Goal: Task Accomplishment & Management: Use online tool/utility

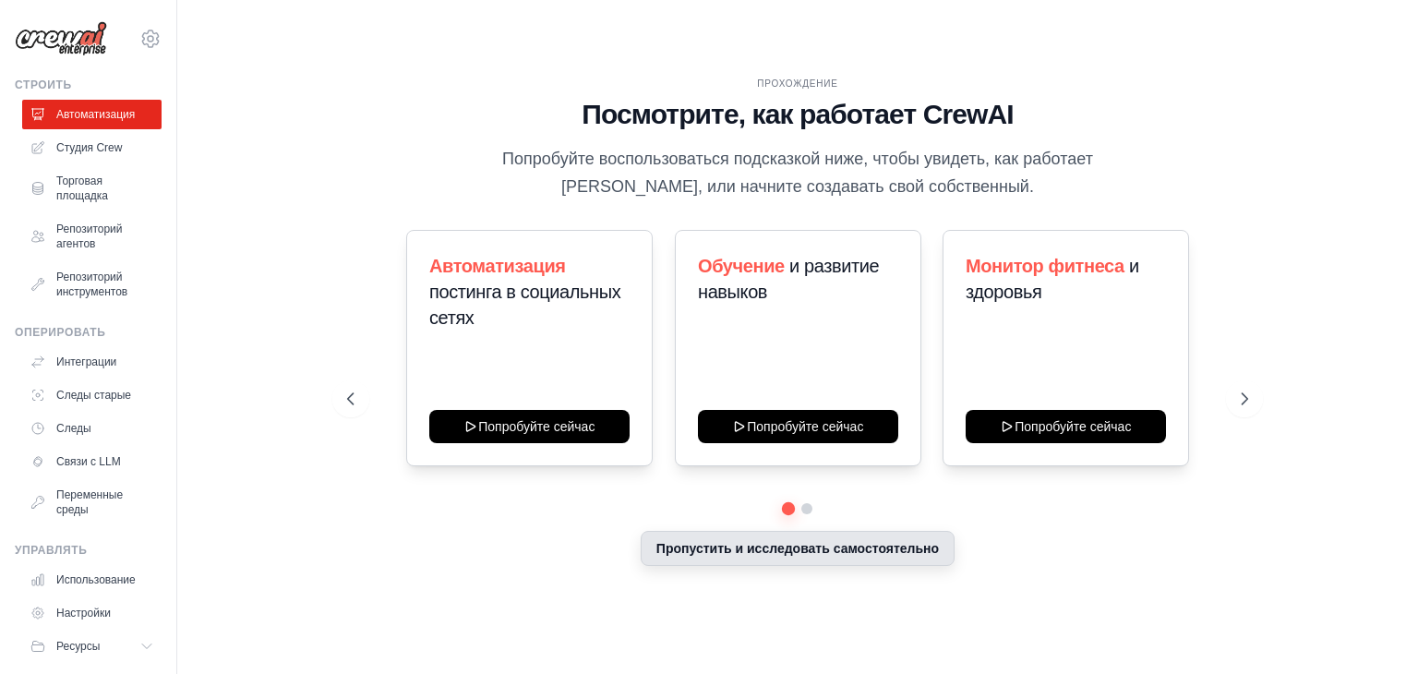
click at [687, 544] on font "Пропустить и исследовать самостоятельно" at bounding box center [797, 548] width 283 height 15
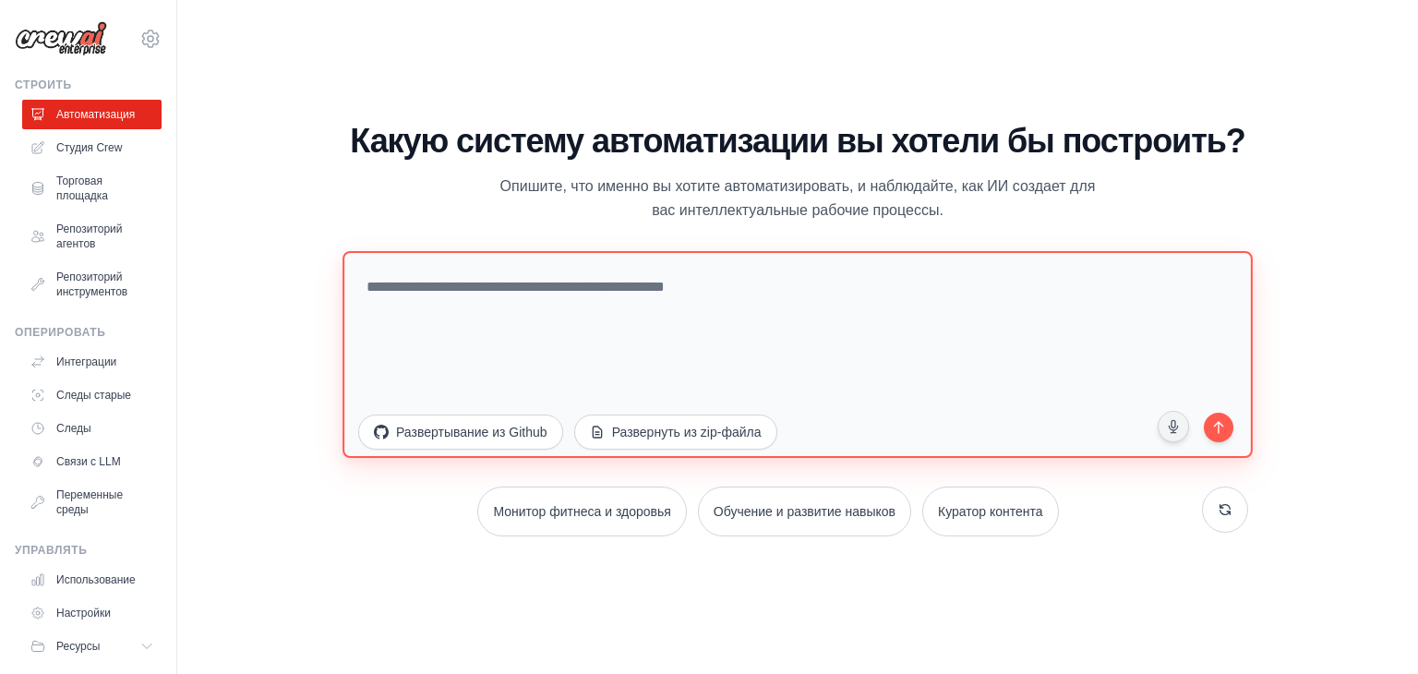
click at [488, 278] on textarea at bounding box center [798, 354] width 910 height 207
type textarea "*"
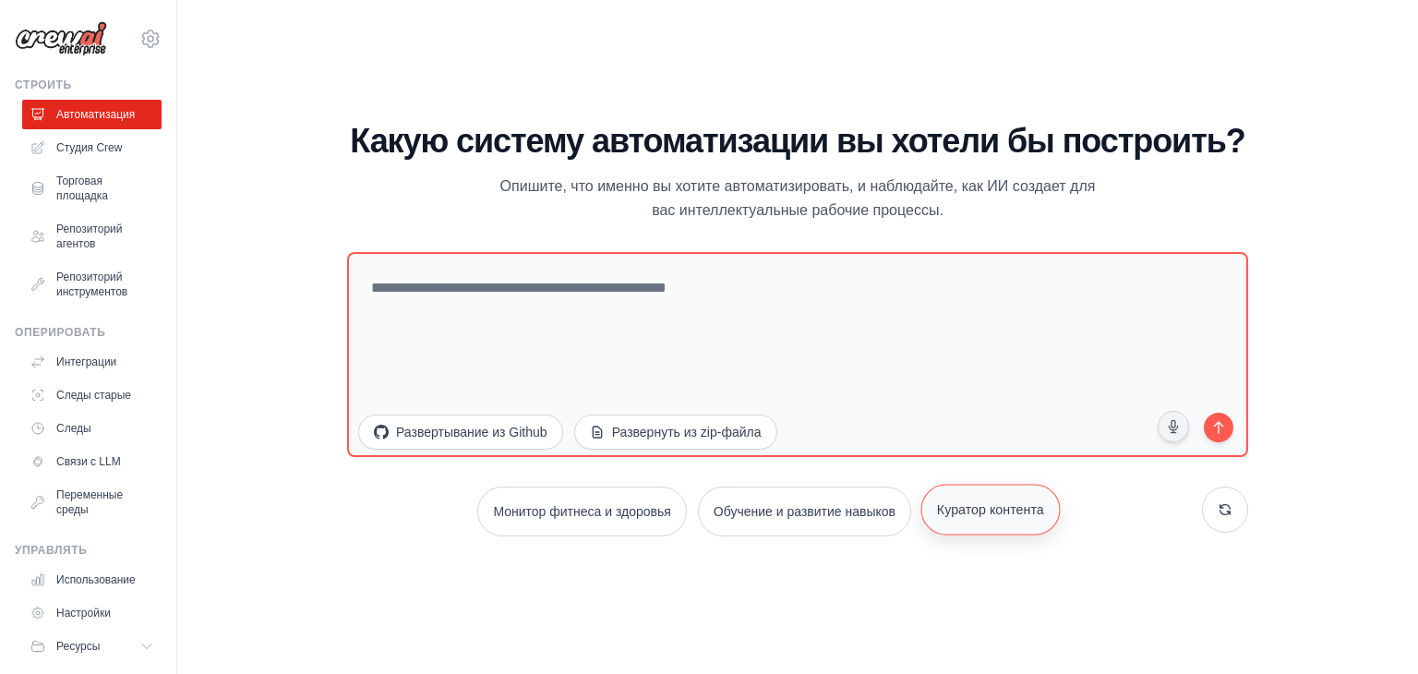
click at [996, 512] on font "Куратор контента" at bounding box center [990, 509] width 107 height 15
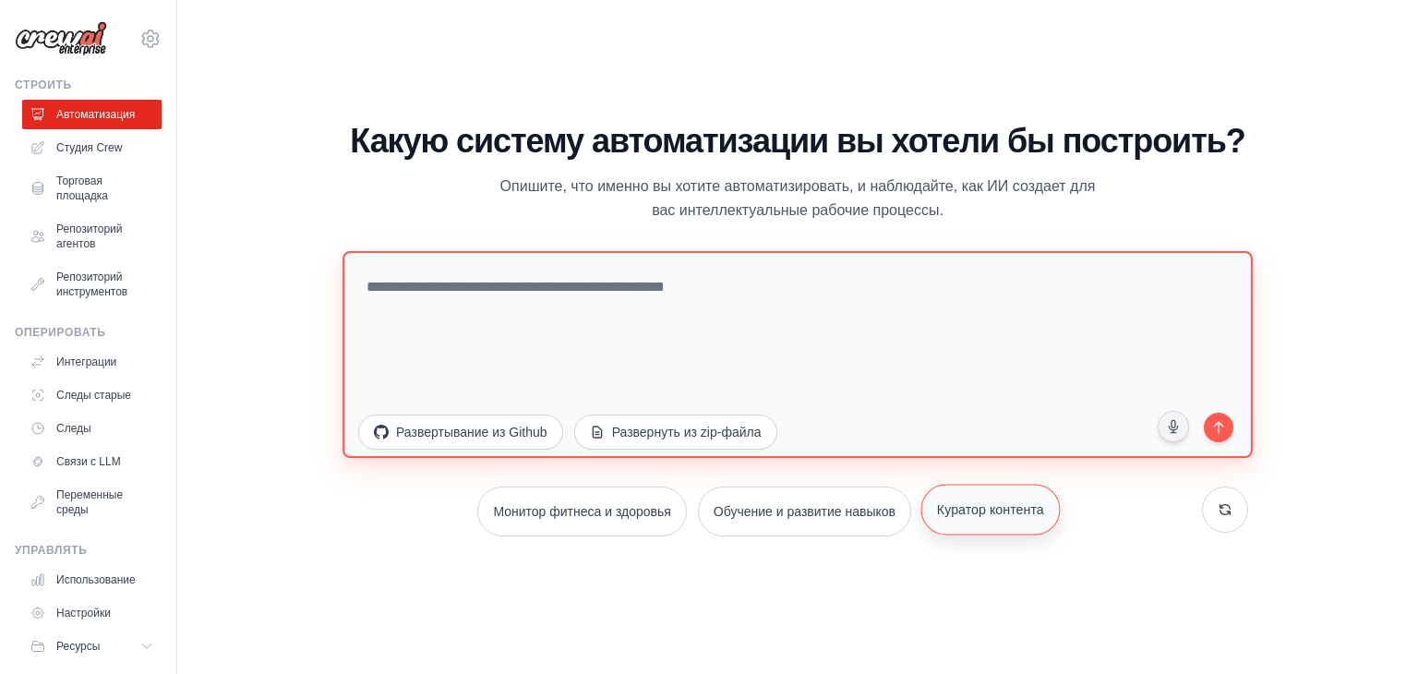
type textarea "**********"
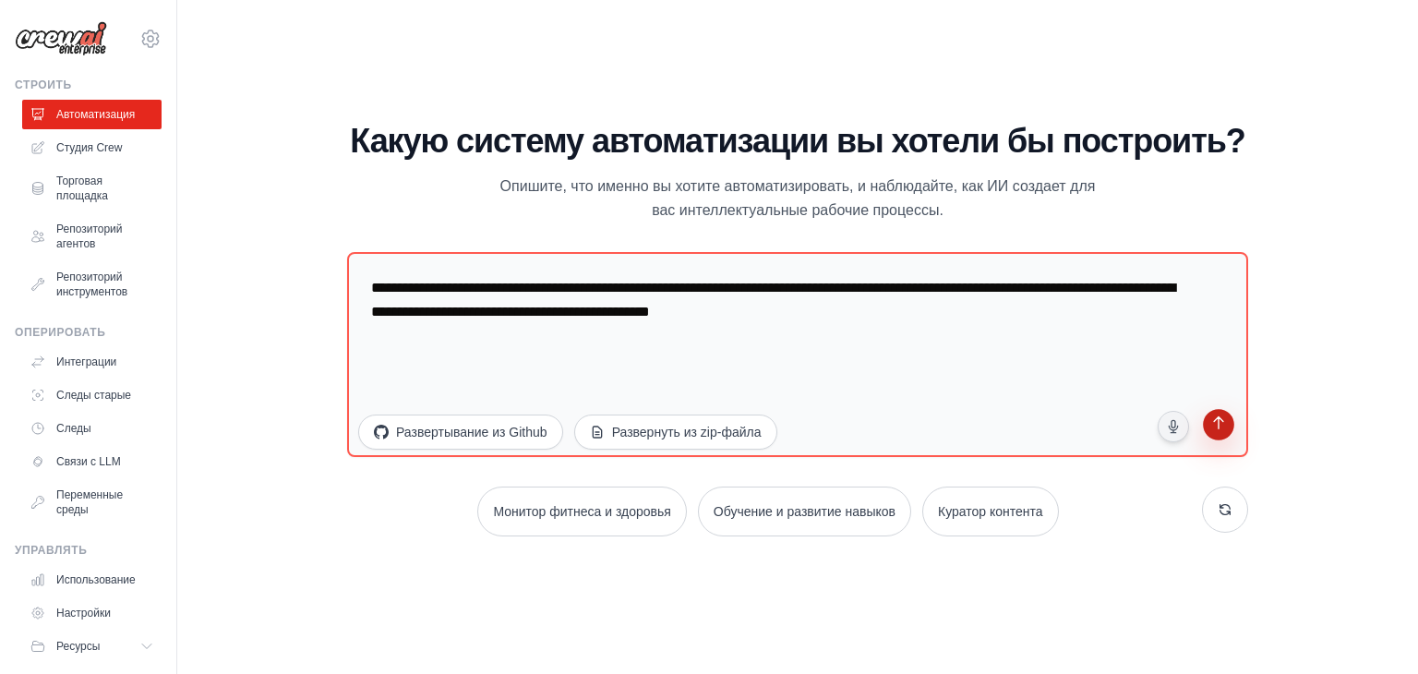
click at [1220, 427] on icon "submit" at bounding box center [1219, 425] width 18 height 18
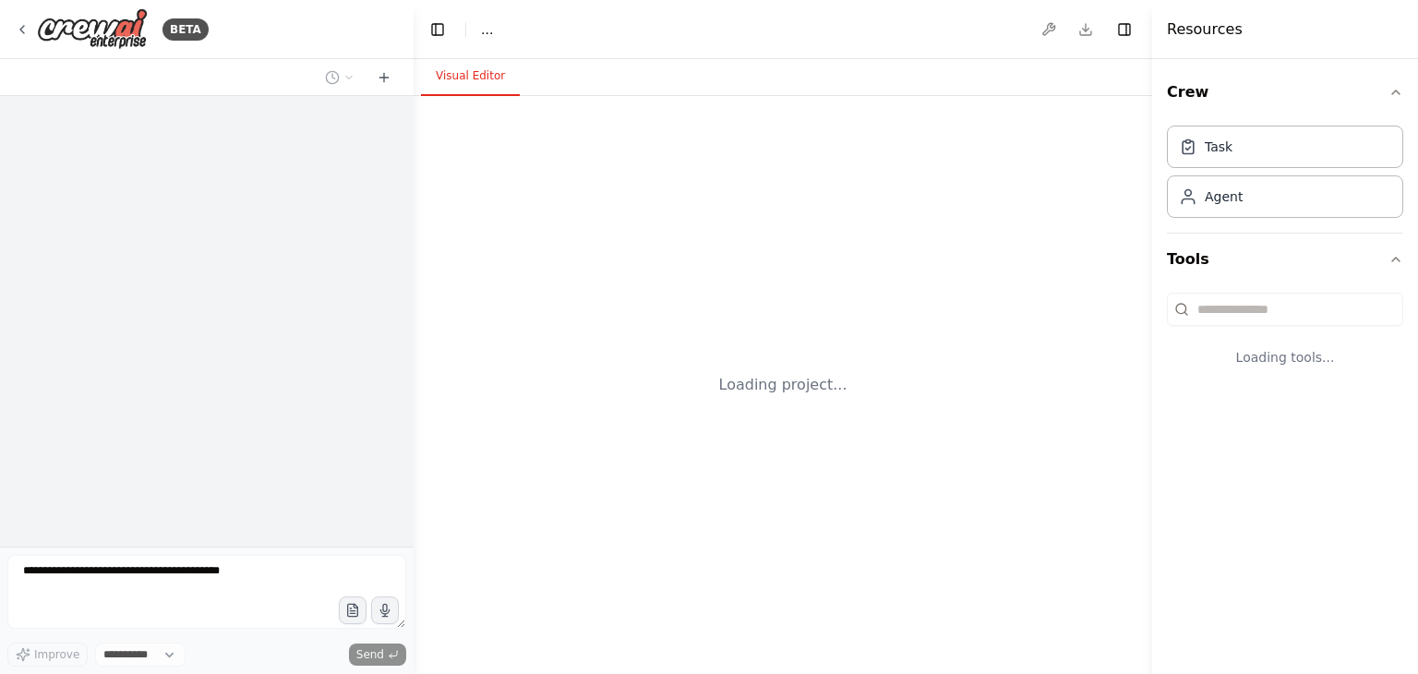
select select "****"
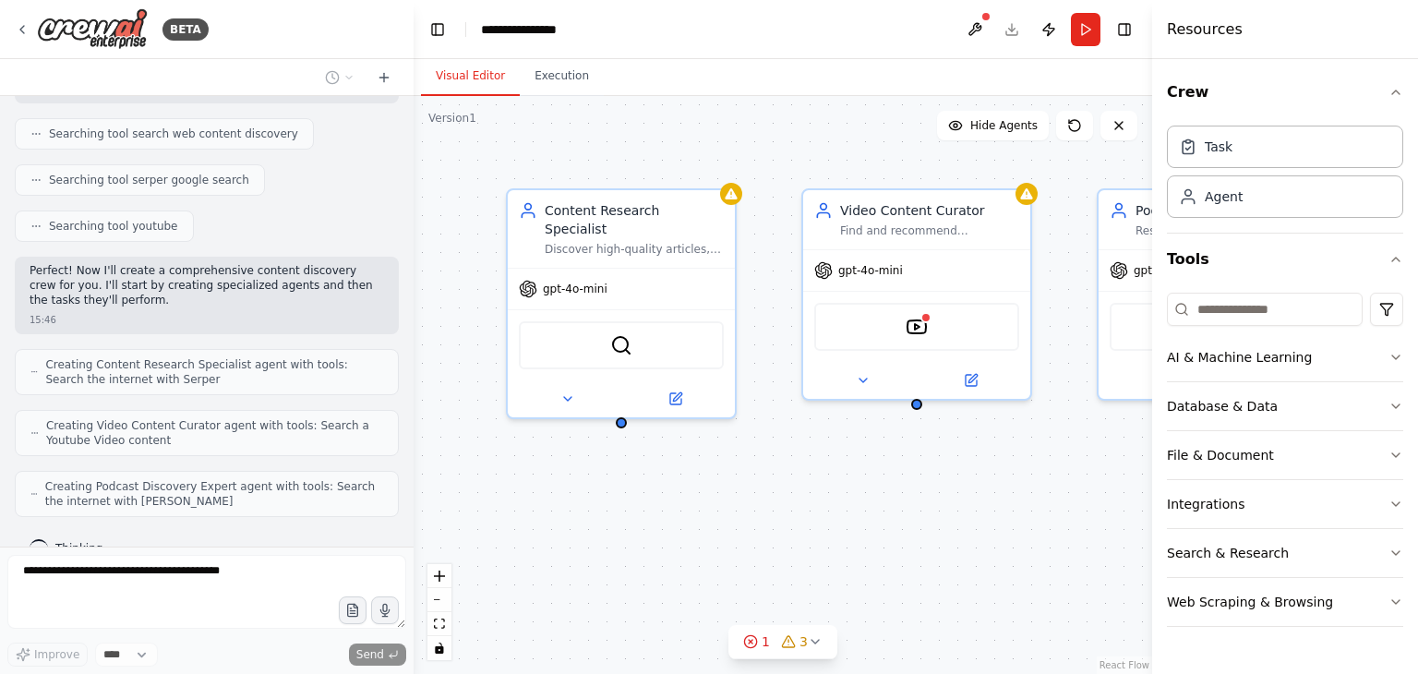
scroll to position [394, 0]
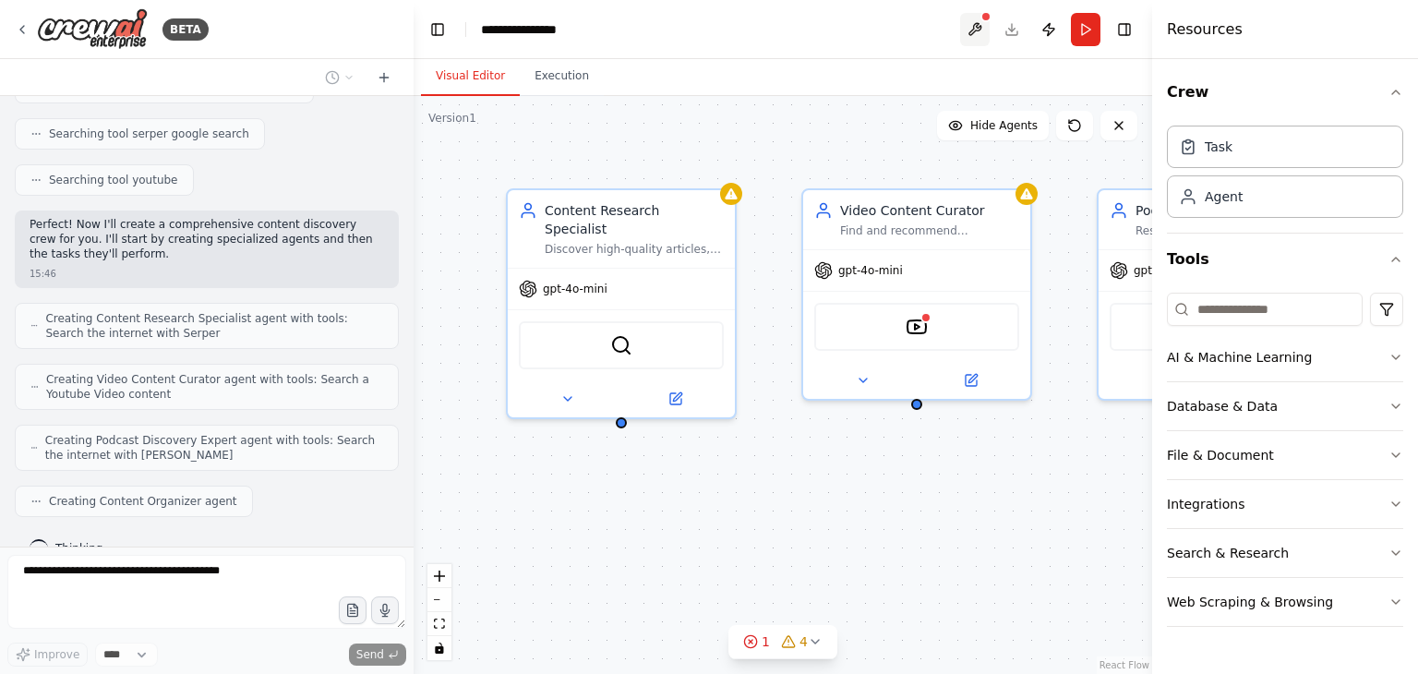
click at [980, 26] on button at bounding box center [975, 29] width 30 height 33
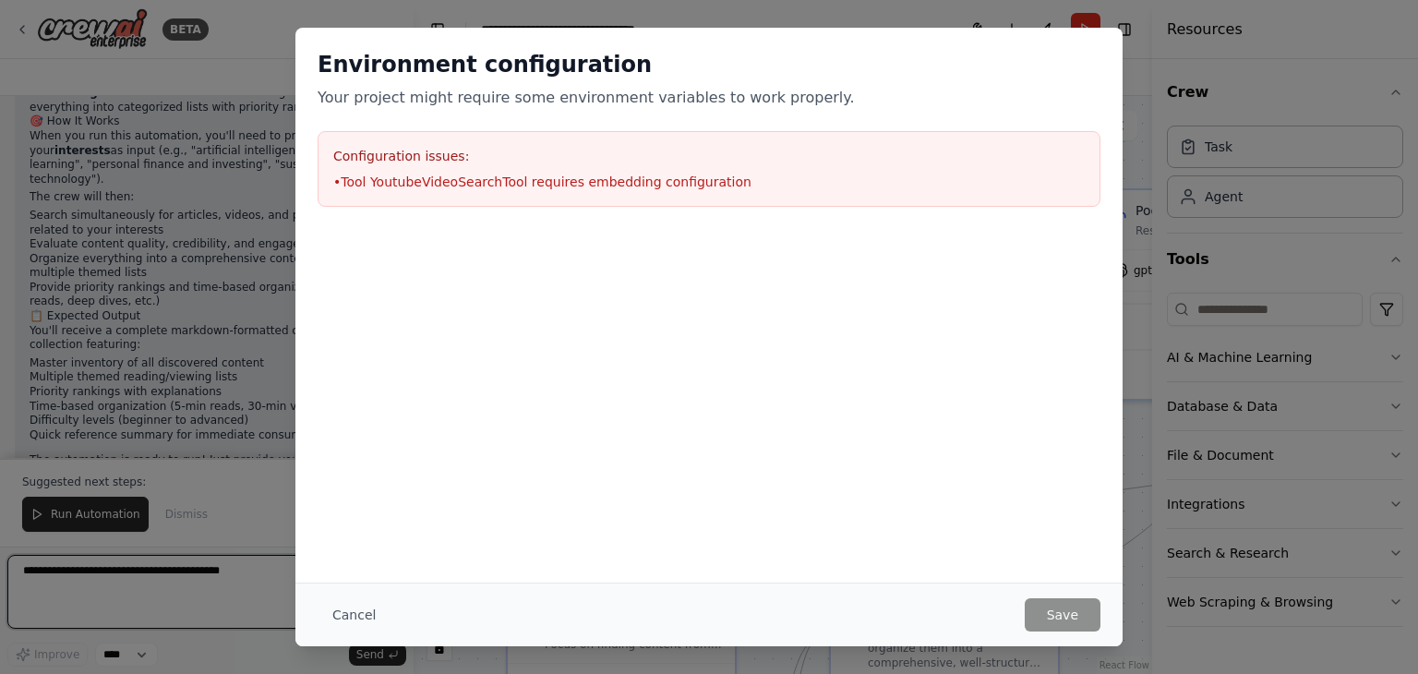
scroll to position [2150, 0]
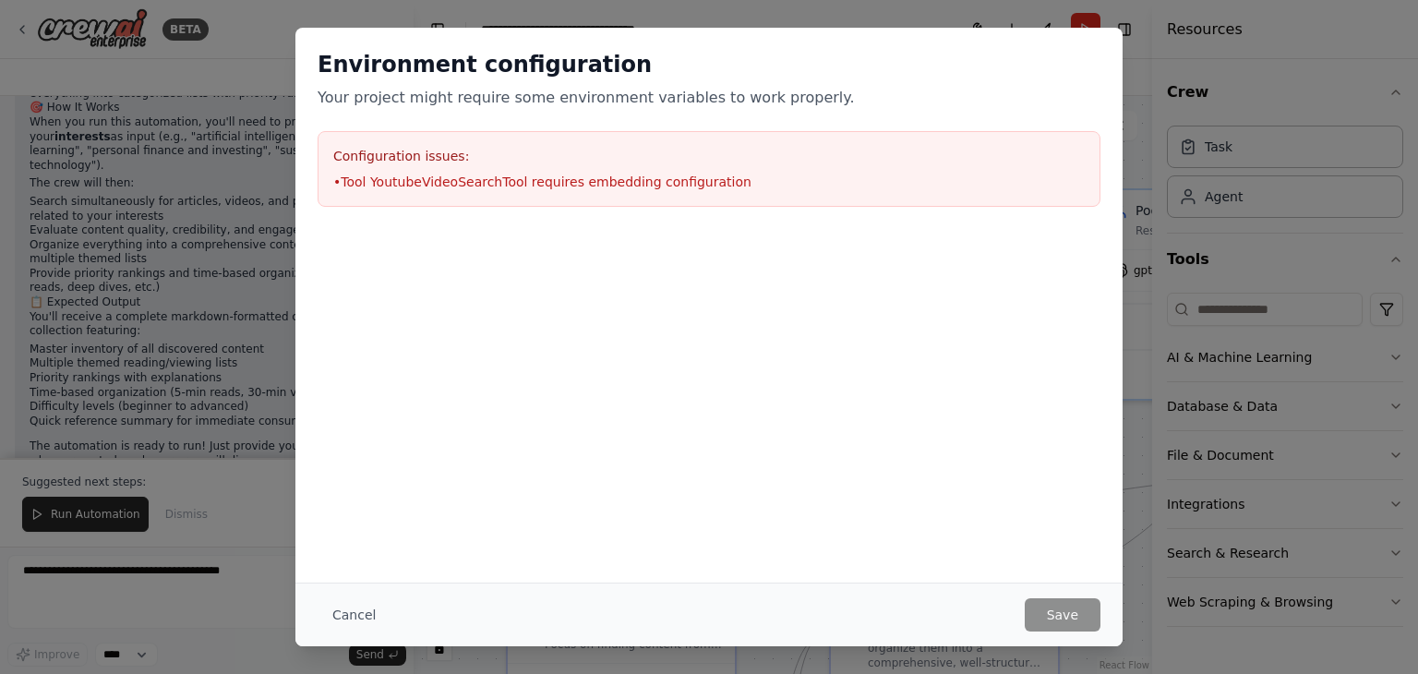
click at [1078, 636] on div "Cancel Save" at bounding box center [708, 615] width 827 height 64
drag, startPoint x: 1030, startPoint y: 123, endPoint x: 1030, endPoint y: 111, distance: 12.0
click at [1030, 122] on div "Environment configuration Your project might require some environment variables…" at bounding box center [708, 128] width 827 height 201
click at [1030, 96] on p "Your project might require some environment variables to work properly." at bounding box center [709, 98] width 783 height 22
drag, startPoint x: 509, startPoint y: 151, endPoint x: 479, endPoint y: 221, distance: 76.1
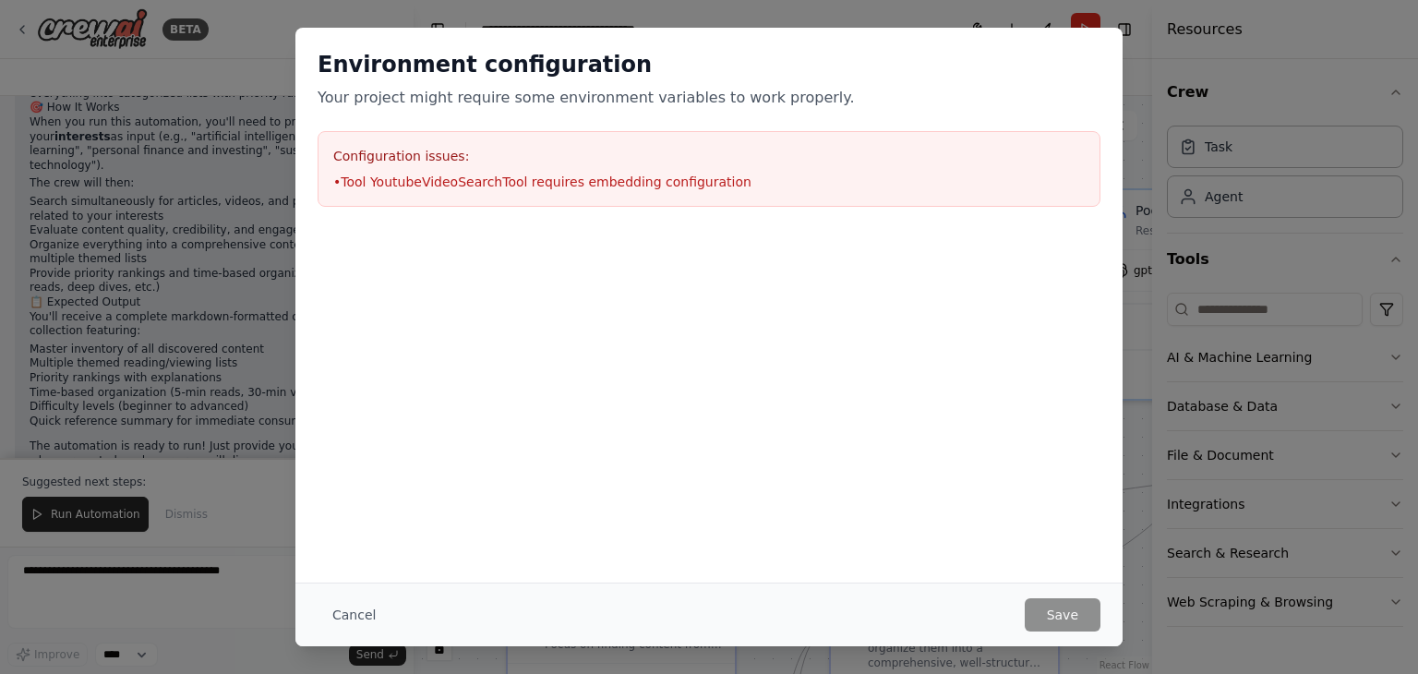
click at [509, 152] on h3 "Configuration issues:" at bounding box center [709, 156] width 752 height 18
drag, startPoint x: 479, startPoint y: 221, endPoint x: 388, endPoint y: 476, distance: 270.7
click at [474, 224] on div "Environment configuration Your project might require some environment variables…" at bounding box center [708, 128] width 827 height 201
click at [350, 610] on button "Cancel" at bounding box center [354, 614] width 73 height 33
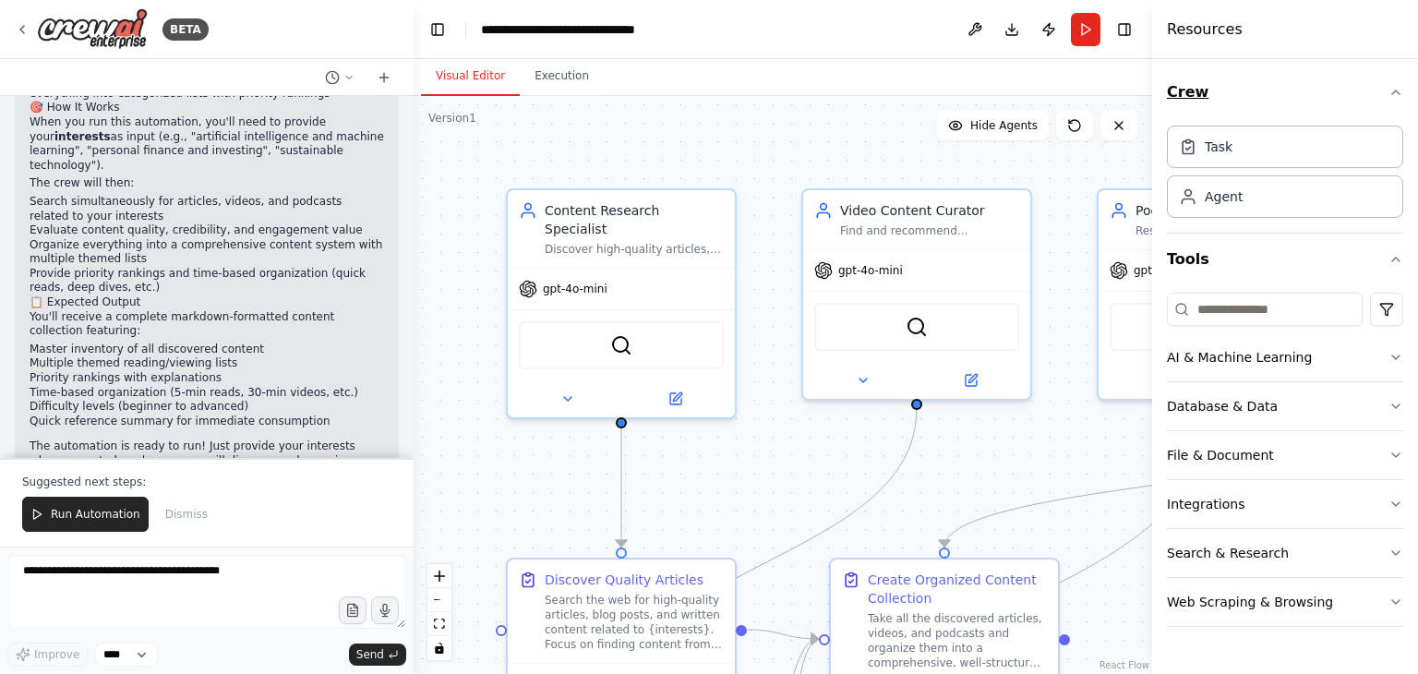
click at [1397, 93] on icon "button" at bounding box center [1396, 92] width 15 height 15
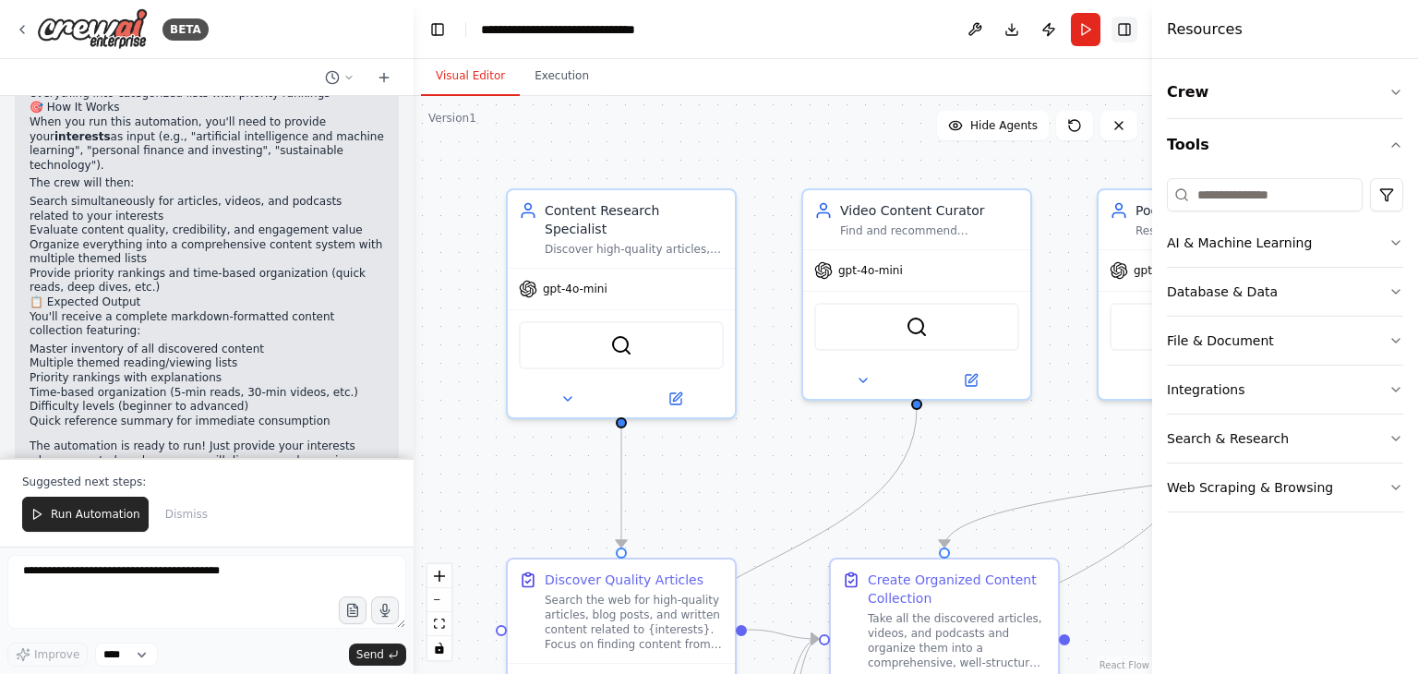
click at [1132, 21] on button "Toggle Right Sidebar" at bounding box center [1125, 30] width 26 height 26
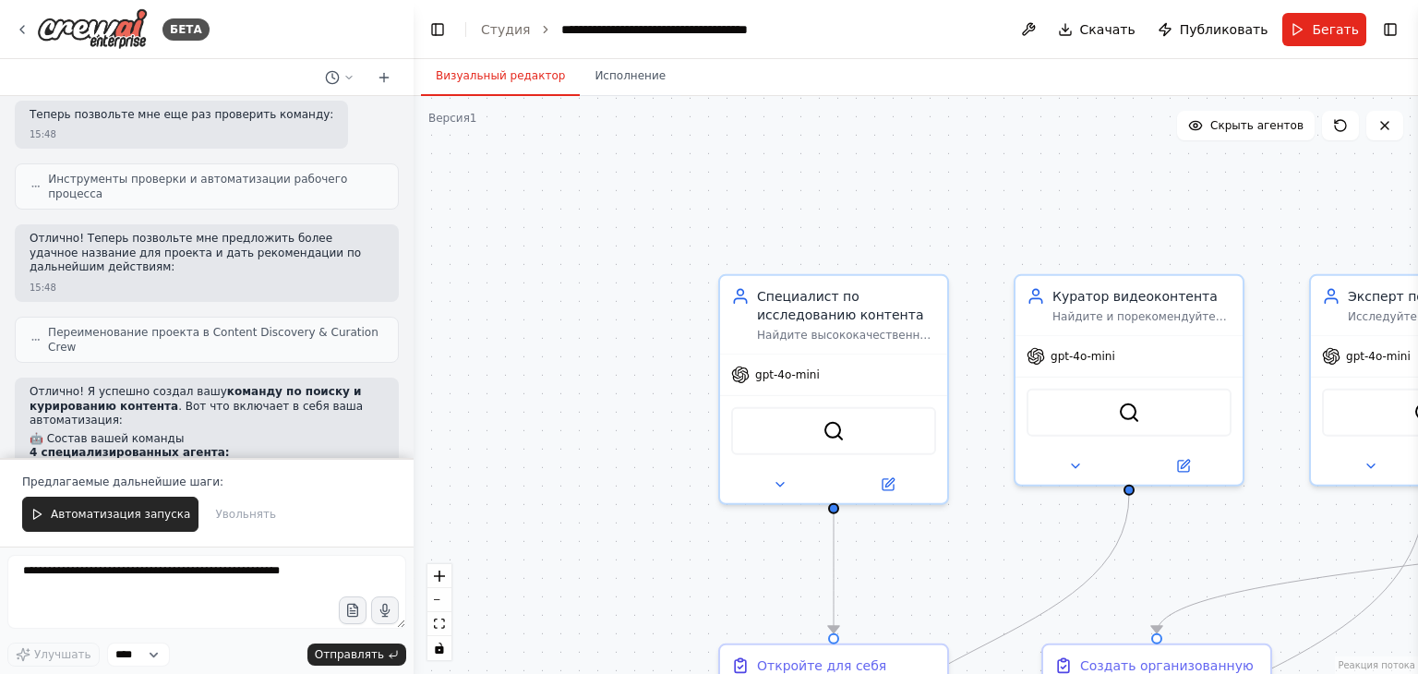
scroll to position [1790, 0]
drag, startPoint x: 163, startPoint y: 0, endPoint x: 720, endPoint y: 86, distance: 563.3
click at [720, 86] on div "Визуальный редактор Исполнение" at bounding box center [916, 77] width 1005 height 37
click at [17, 42] on div "БЕТА" at bounding box center [112, 29] width 195 height 42
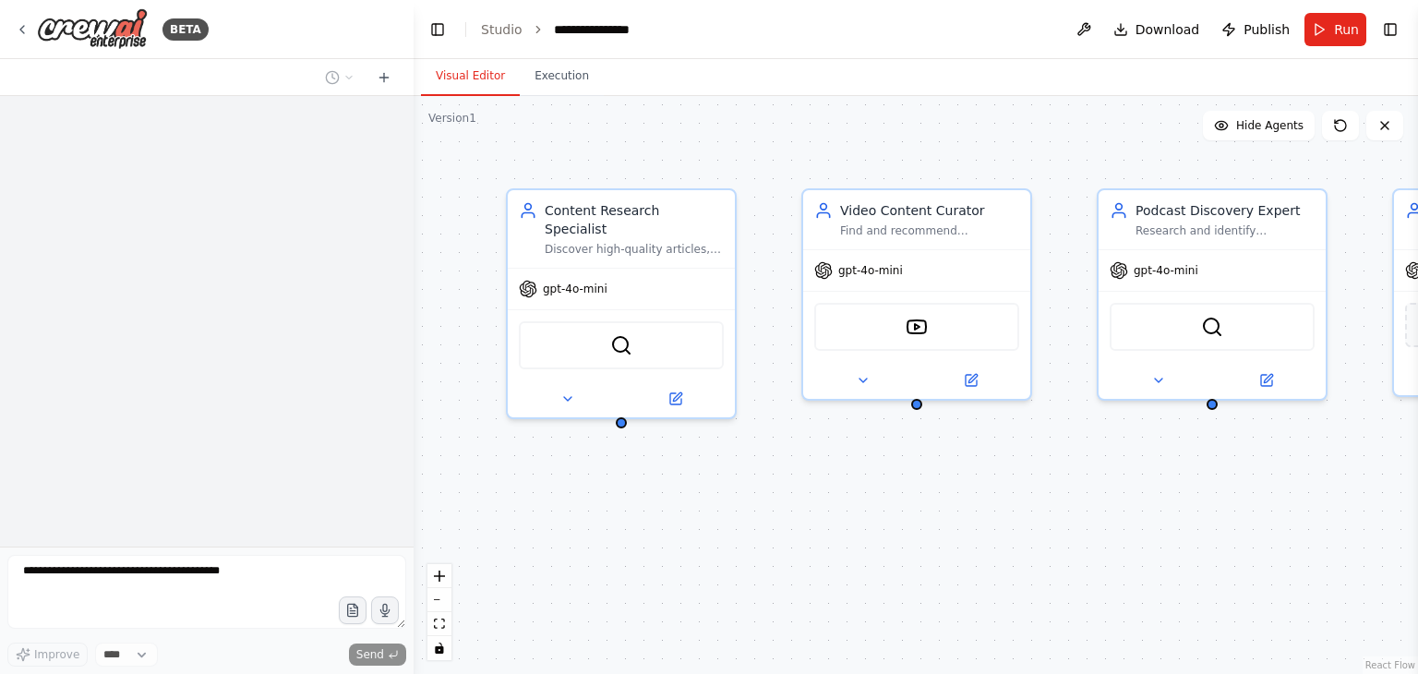
scroll to position [2063, 0]
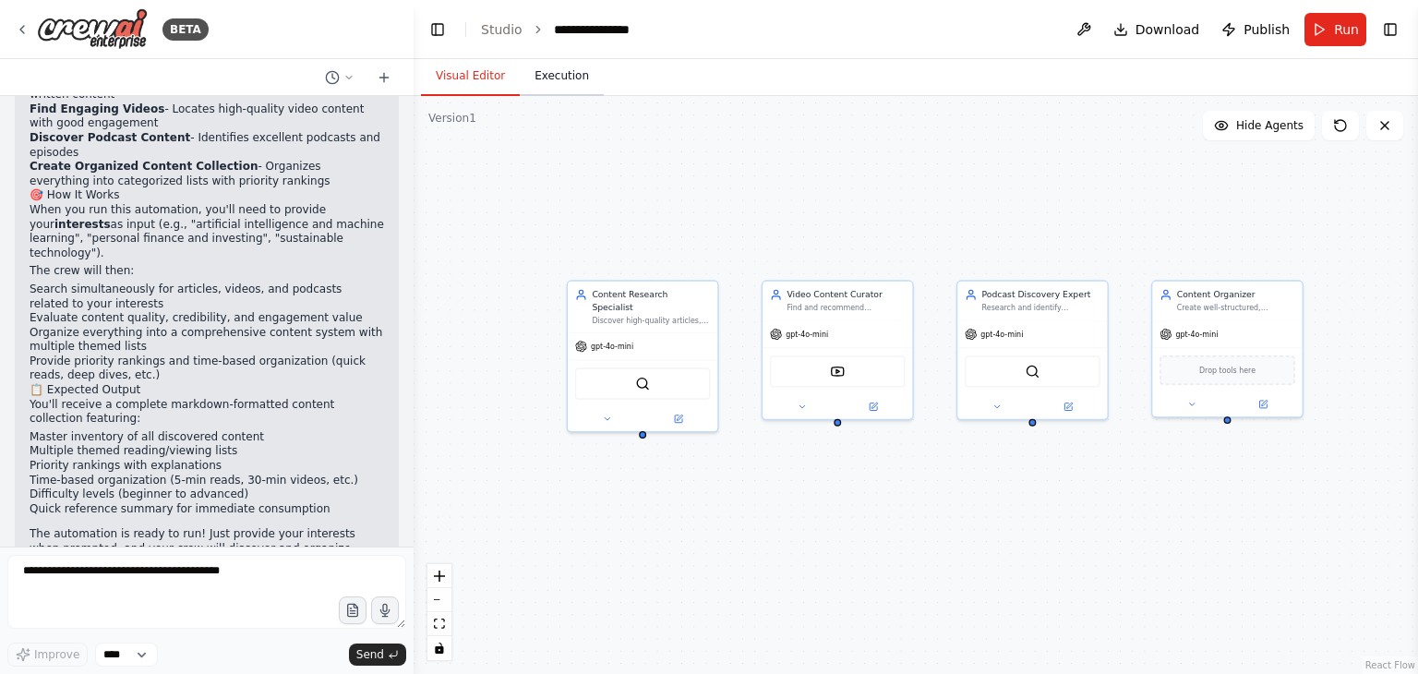
click at [550, 70] on button "Execution" at bounding box center [562, 76] width 84 height 39
click at [477, 71] on button "Visual Editor" at bounding box center [470, 76] width 99 height 39
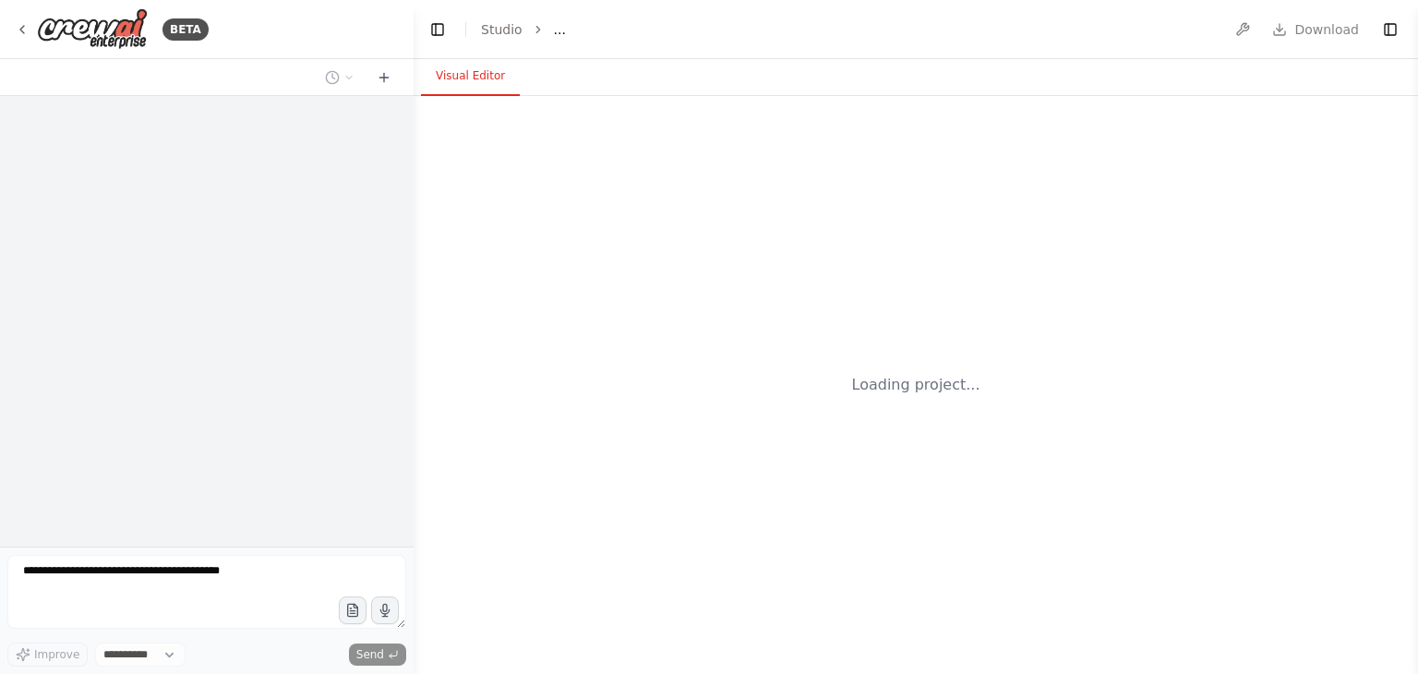
select select "****"
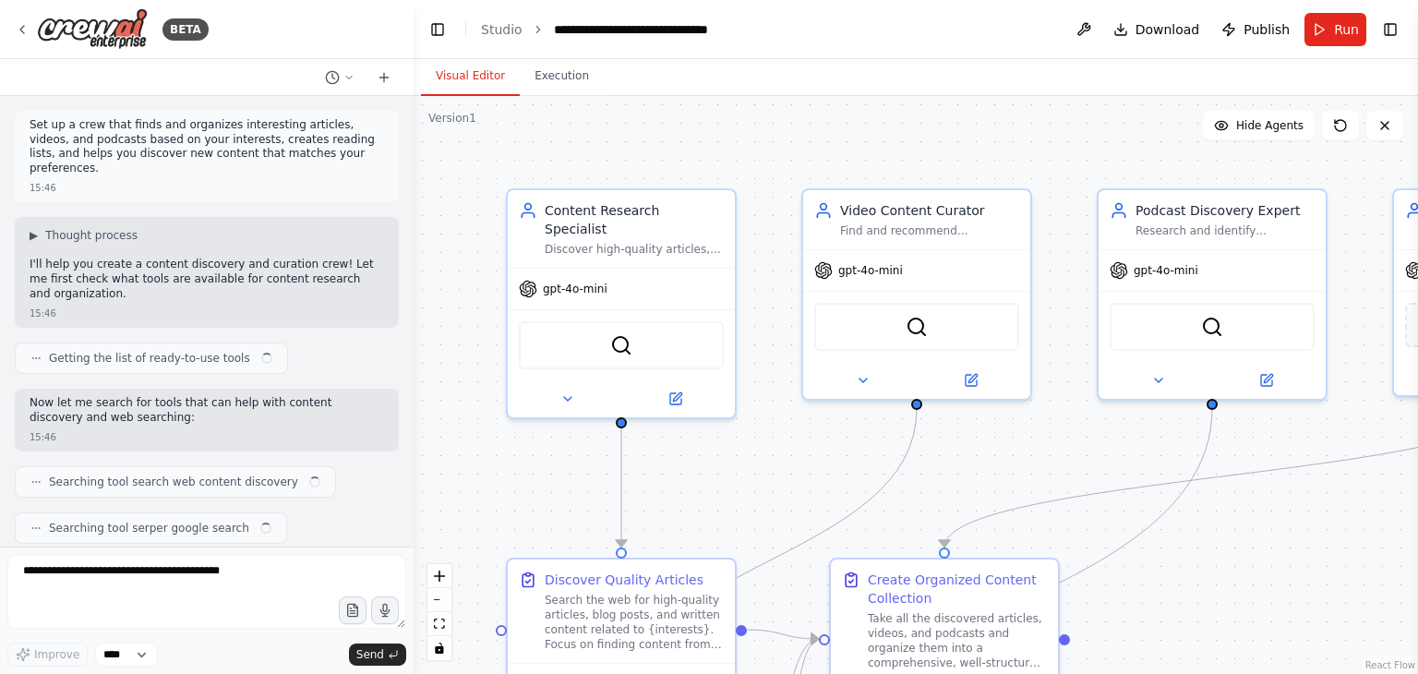
scroll to position [2063, 0]
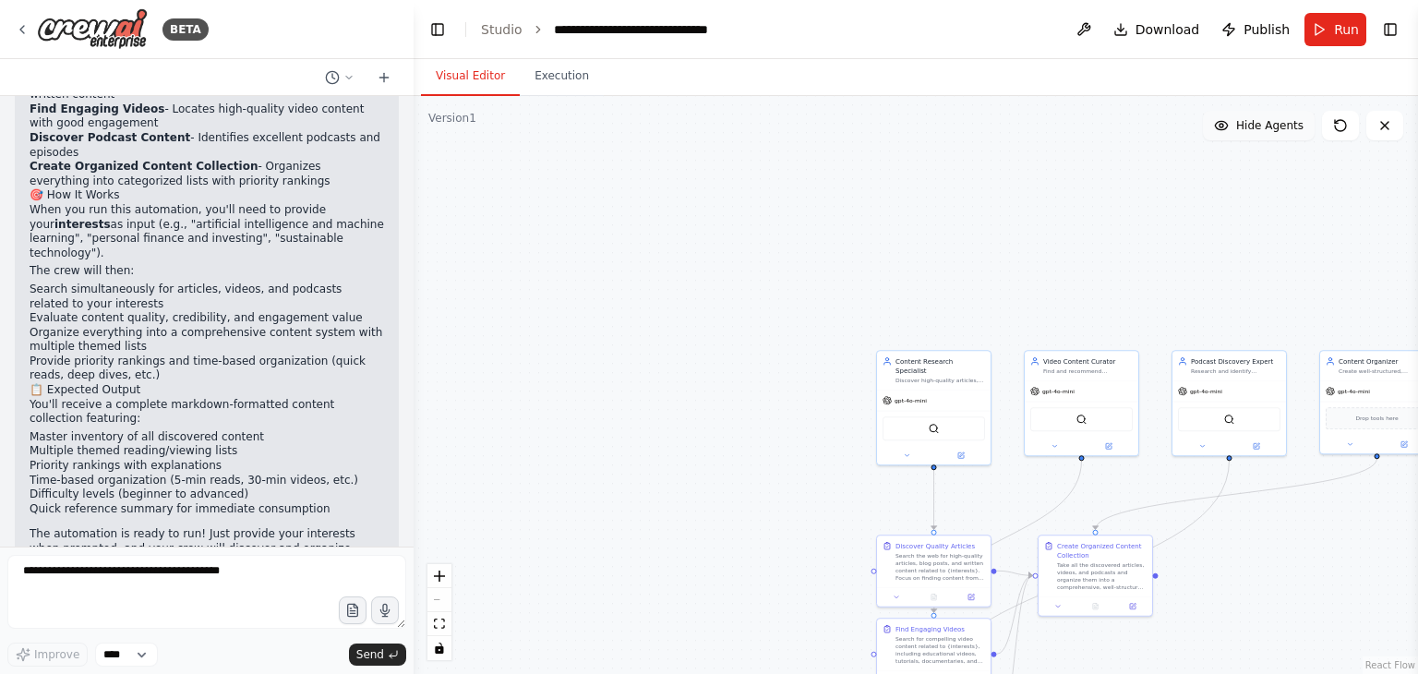
click at [1270, 118] on span "Hide Agents" at bounding box center [1269, 125] width 67 height 15
click at [1270, 118] on span "Show Agents" at bounding box center [1268, 125] width 72 height 15
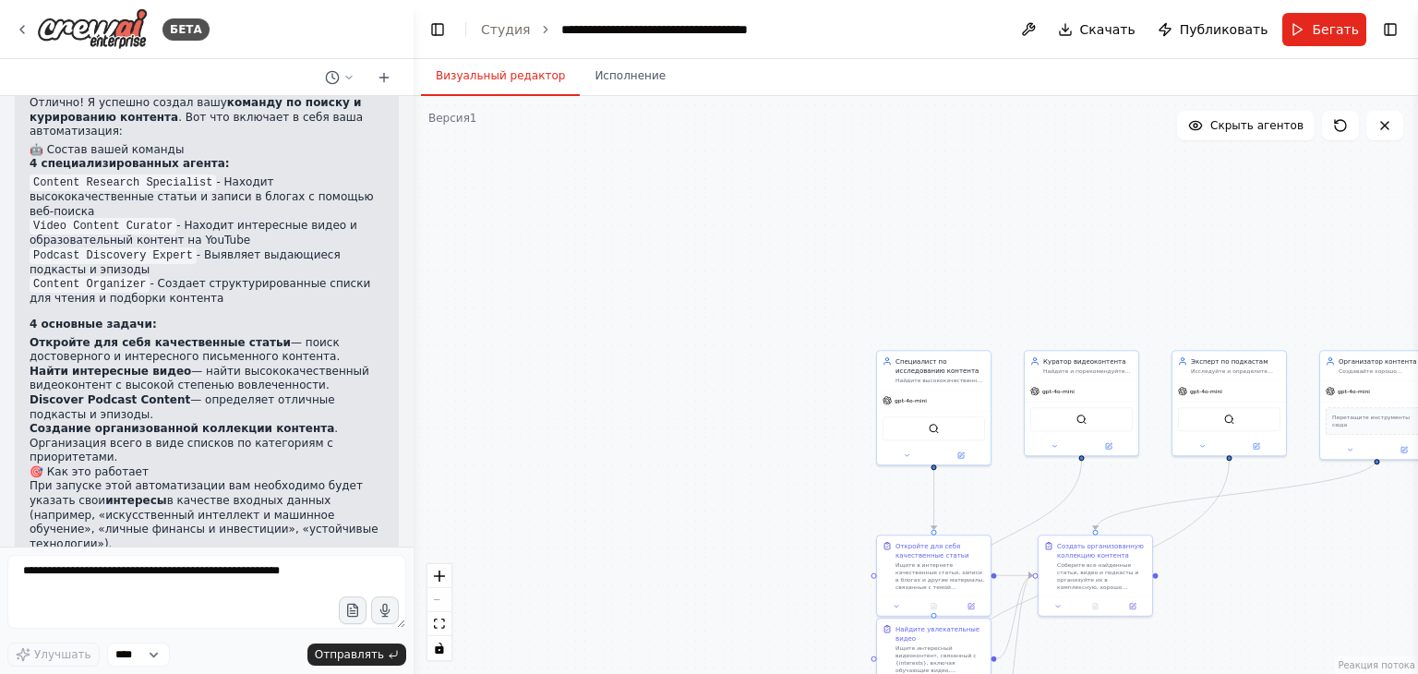
scroll to position [2164, 0]
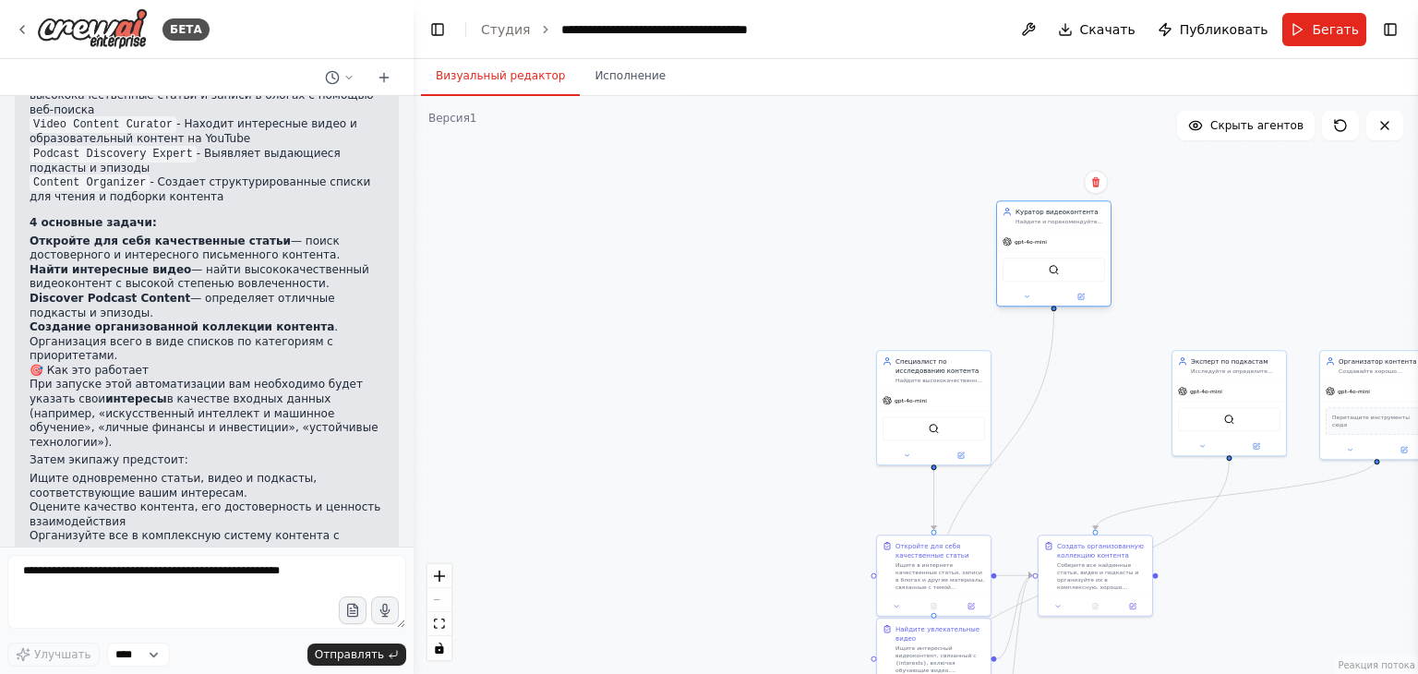
drag, startPoint x: 1110, startPoint y: 414, endPoint x: 1082, endPoint y: 262, distance: 153.9
click at [1082, 262] on div "SerperDevTool" at bounding box center [1054, 270] width 102 height 24
drag, startPoint x: 971, startPoint y: 366, endPoint x: 823, endPoint y: 215, distance: 211.5
click at [801, 215] on div "Специалист по исследованию контента" at bounding box center [756, 216] width 90 height 18
drag, startPoint x: 1227, startPoint y: 381, endPoint x: 1233, endPoint y: 226, distance: 155.2
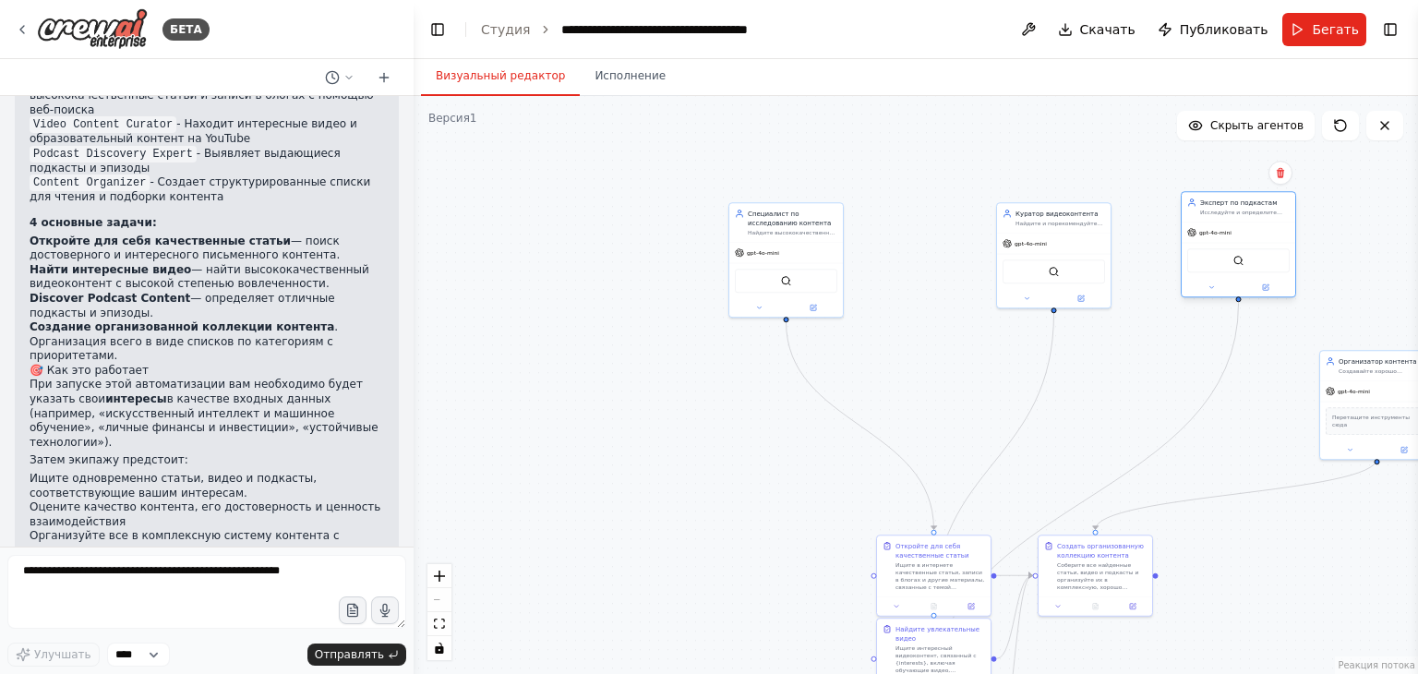
click at [1233, 226] on div "gpt-4o-mini" at bounding box center [1239, 233] width 114 height 20
drag, startPoint x: 1355, startPoint y: 362, endPoint x: 1252, endPoint y: 432, distance: 124.2
click at [1252, 432] on font "Организатор контента" at bounding box center [1276, 432] width 78 height 7
click at [435, 621] on icon "подходящий вид" at bounding box center [439, 624] width 11 height 10
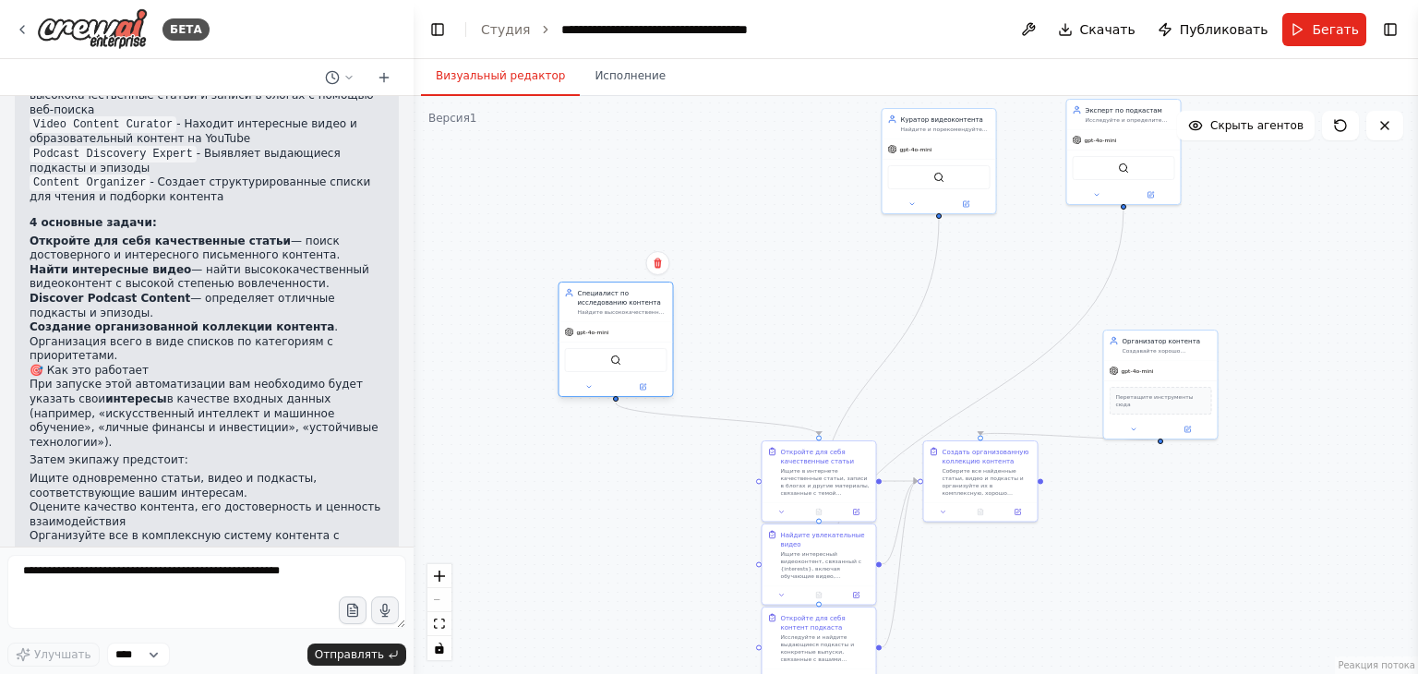
drag, startPoint x: 687, startPoint y: 131, endPoint x: 660, endPoint y: 300, distance: 171.1
click at [632, 320] on div "Специалист по исследованию контента Найдите высококачественные статьи, записи в…" at bounding box center [617, 302] width 114 height 39
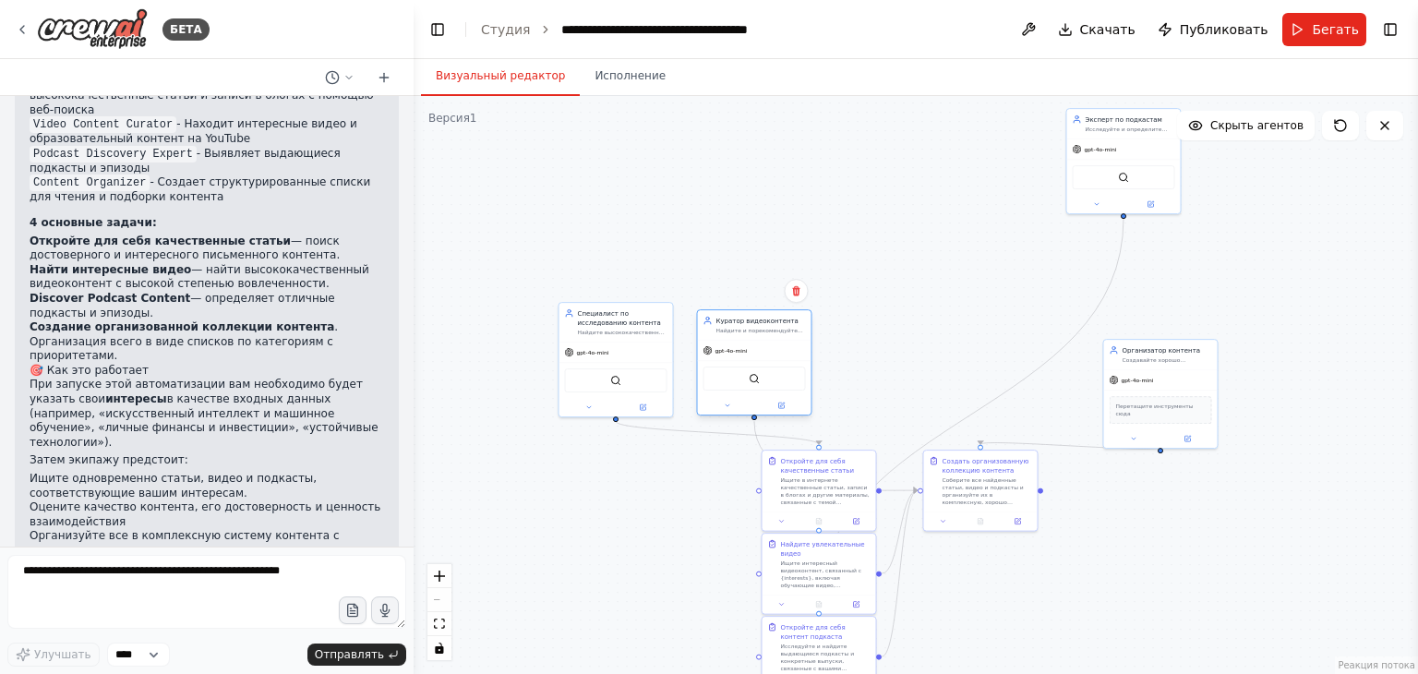
drag, startPoint x: 945, startPoint y: 128, endPoint x: 765, endPoint y: 332, distance: 272.1
click at [762, 333] on font "Найдите и порекомендуйте интересные видеоролики YouTube, документальные фильмы …" at bounding box center [760, 375] width 88 height 95
drag, startPoint x: 1106, startPoint y: 124, endPoint x: 878, endPoint y: 344, distance: 317.3
click at [872, 334] on font "Исследуйте и определите выдающиеся подкасты и эпизоды подкастов, связанные с {i…" at bounding box center [896, 363] width 83 height 58
drag, startPoint x: 1142, startPoint y: 359, endPoint x: 1022, endPoint y: 343, distance: 121.2
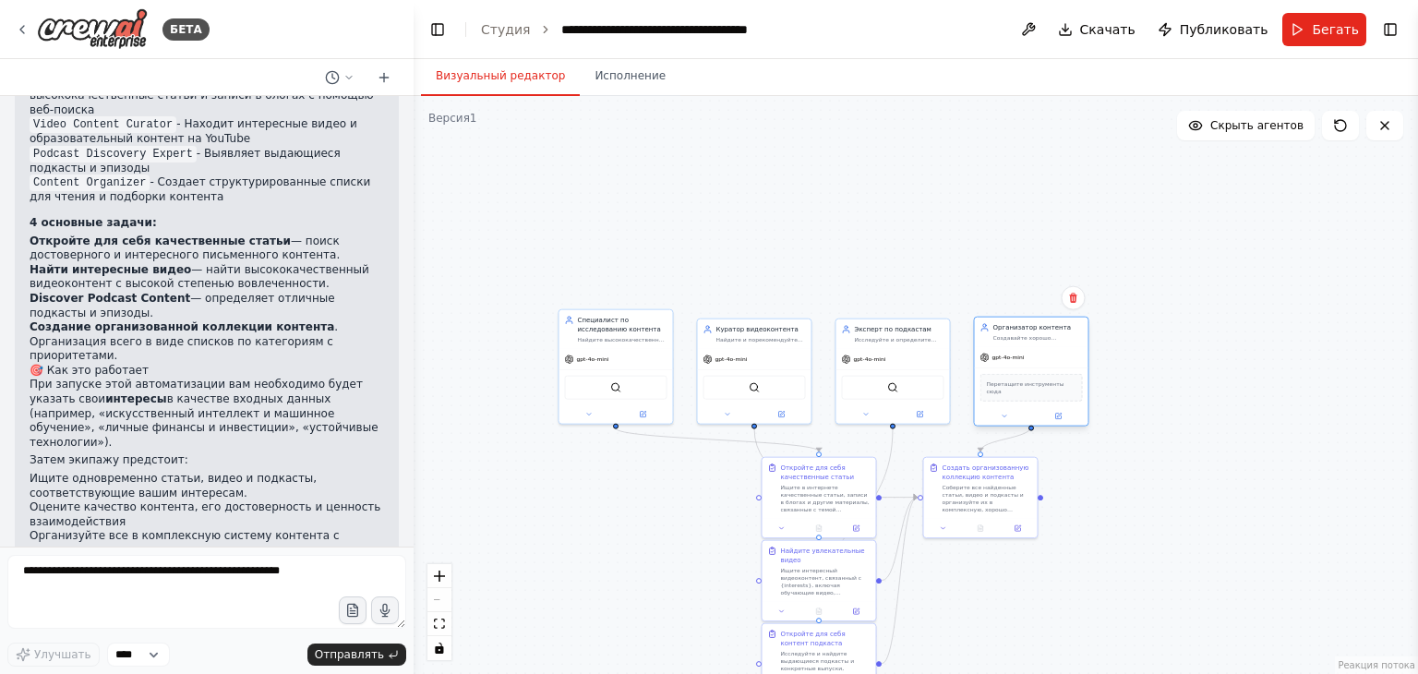
click at [1012, 335] on font "Создавайте хорошо структурированные, категоризированные списки для чтения и под…" at bounding box center [1036, 370] width 86 height 73
click at [438, 617] on button "подходящий вид" at bounding box center [439, 624] width 24 height 24
